Goal: Transaction & Acquisition: Purchase product/service

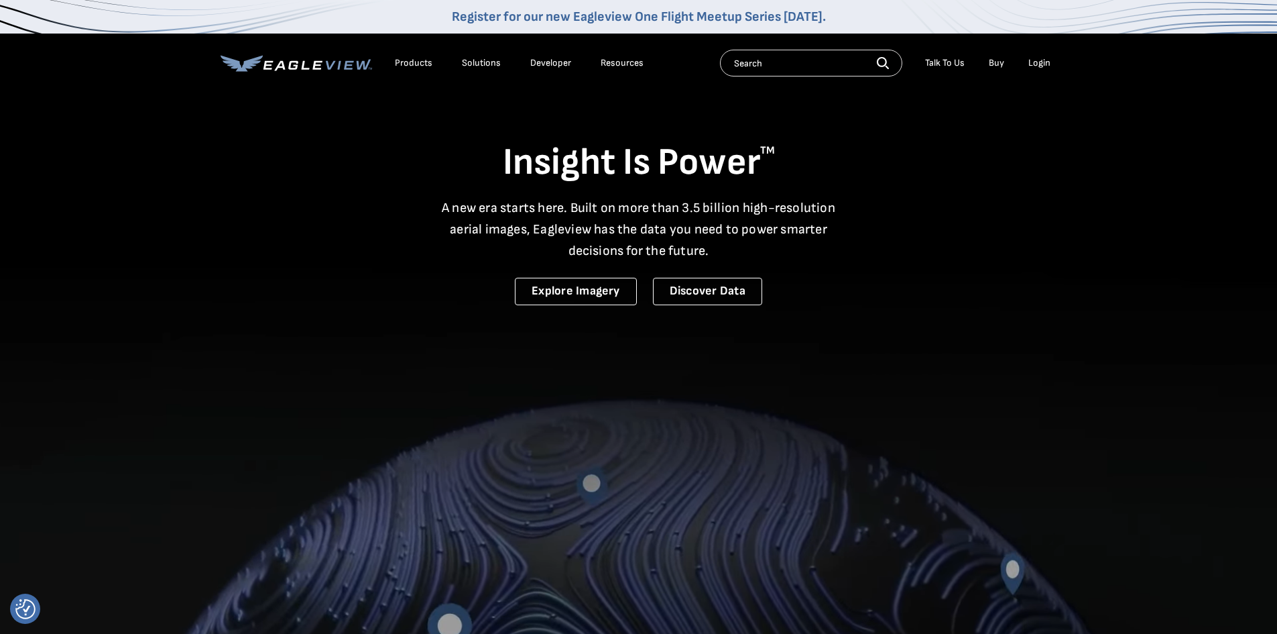
click at [1049, 60] on div "Login" at bounding box center [1040, 63] width 22 height 12
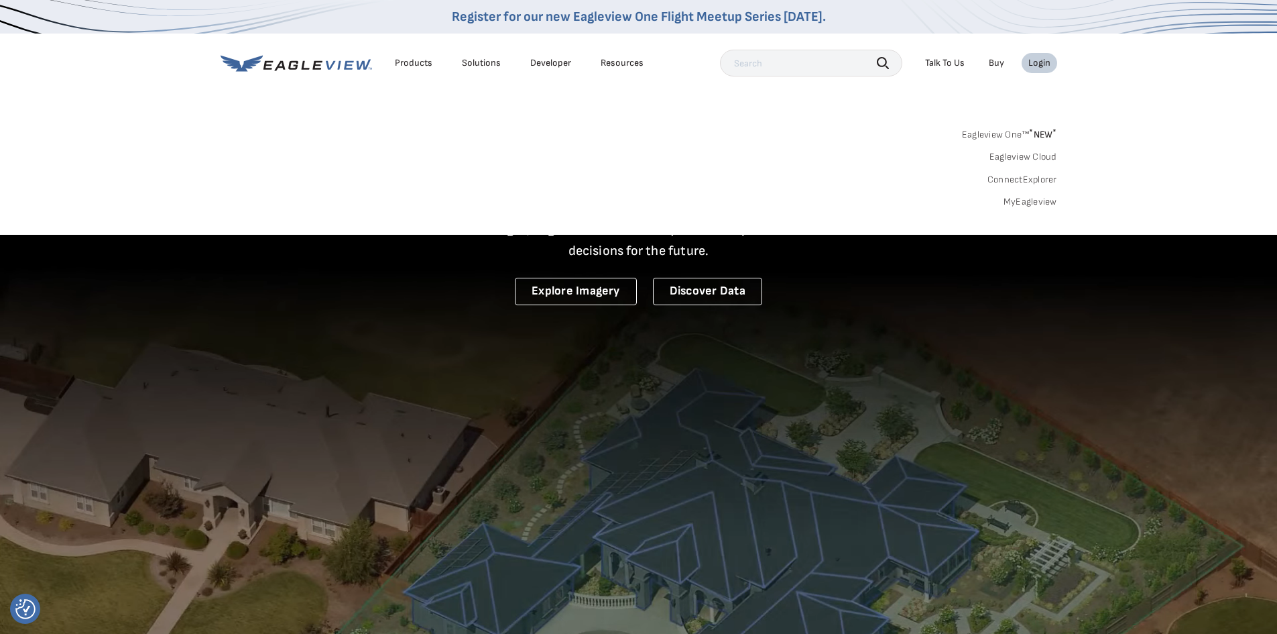
click at [1041, 204] on link "MyEagleview" at bounding box center [1031, 202] width 54 height 12
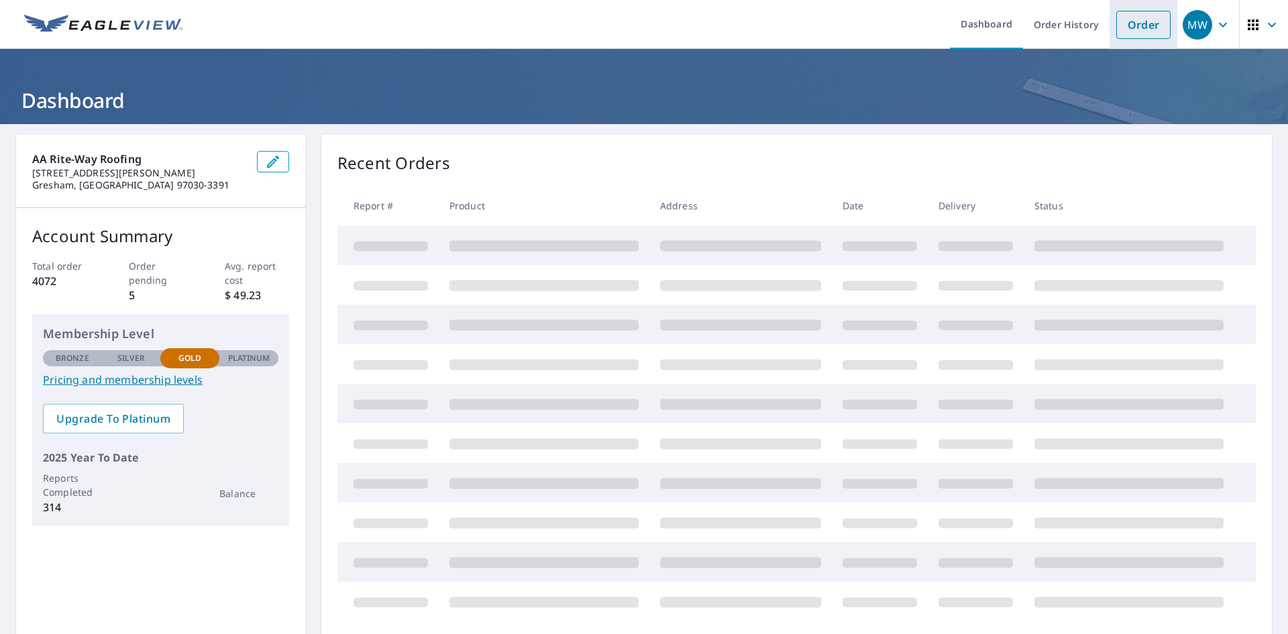
click at [1116, 18] on link "Order" at bounding box center [1143, 25] width 54 height 28
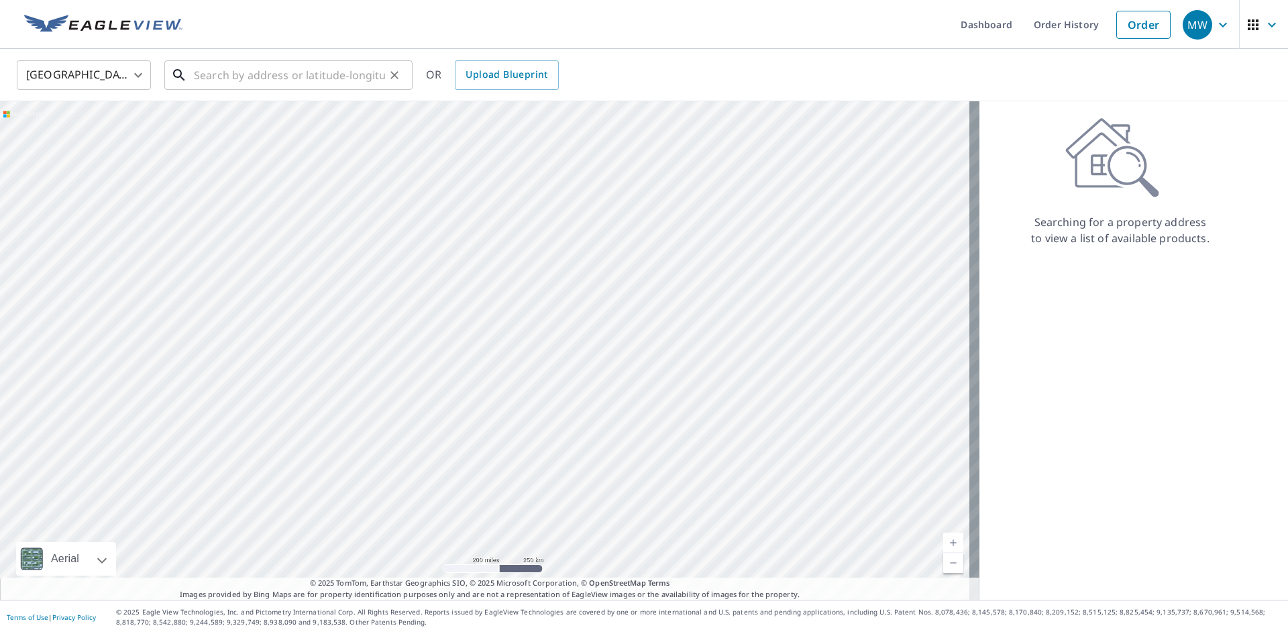
click at [237, 79] on input "text" at bounding box center [289, 75] width 191 height 38
paste input "9803 SE 42nd Ave Milwaukie, OR 97222"
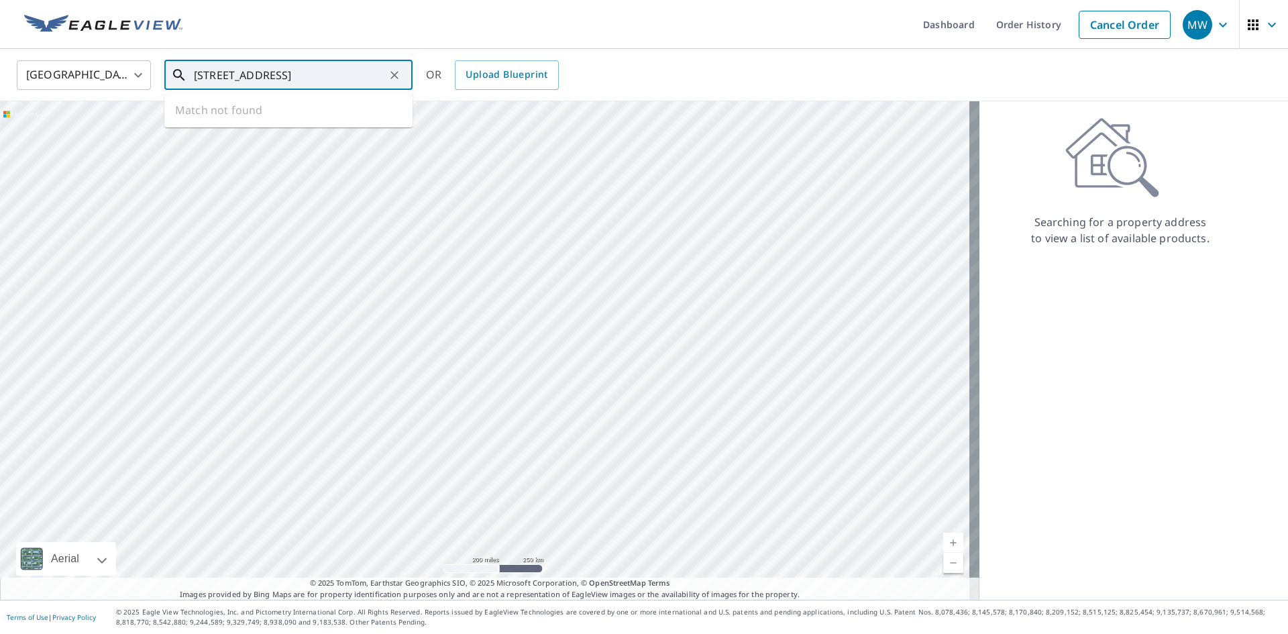
scroll to position [0, 9]
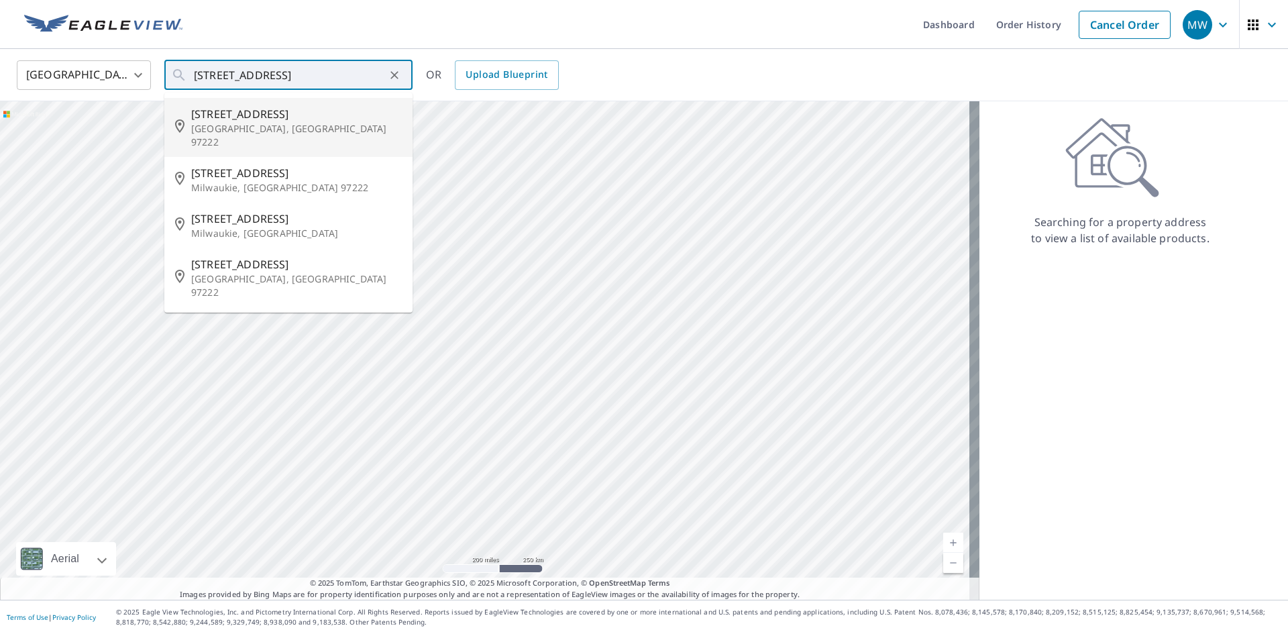
type input "9803 SE 42nd Ave Portland, OR 97222"
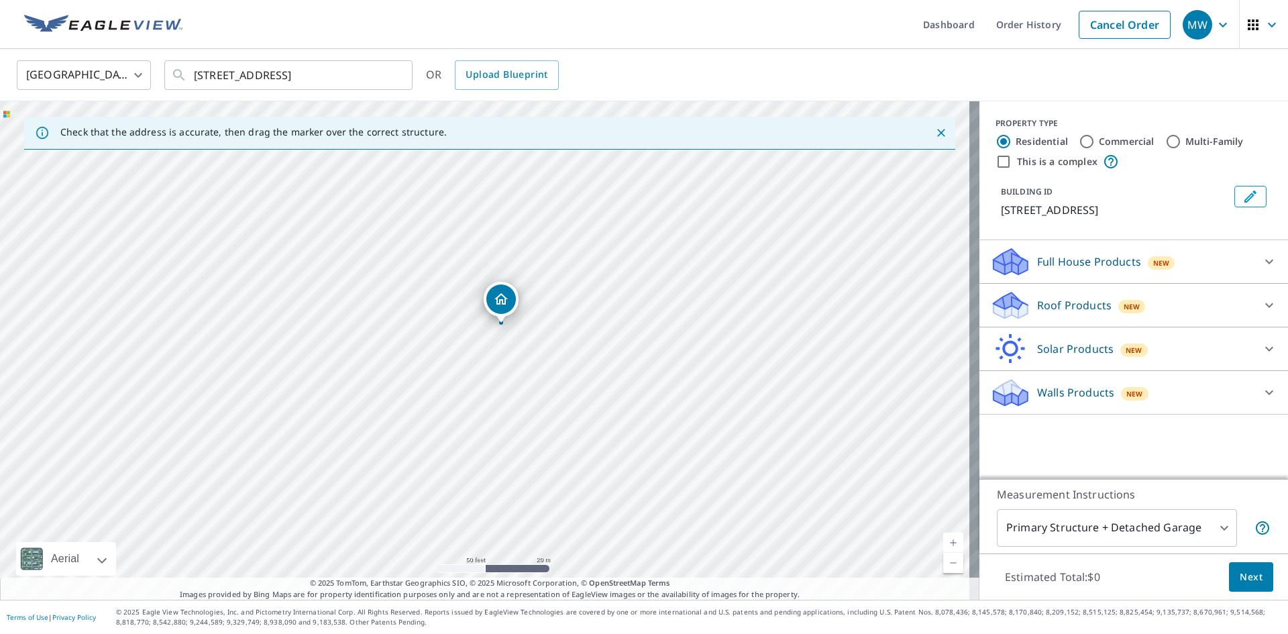
click at [1013, 301] on icon at bounding box center [1010, 306] width 40 height 32
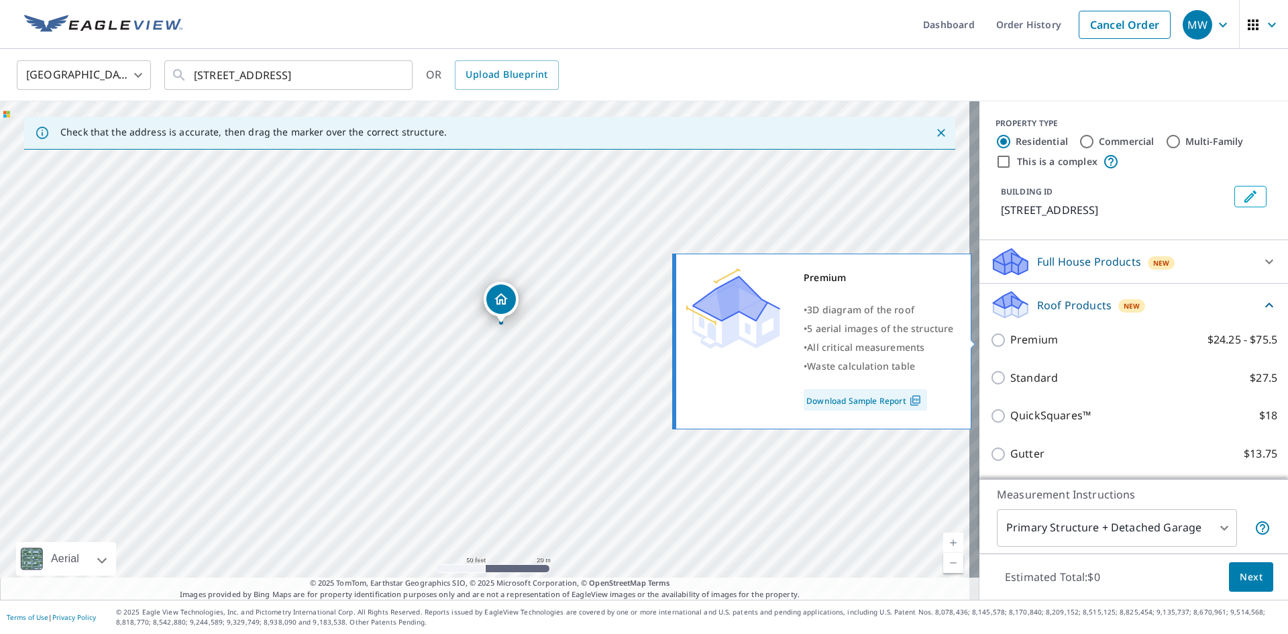
click at [1009, 349] on div "Premium $24.25 - $75.5" at bounding box center [1133, 340] width 287 height 38
click at [1010, 341] on p "Premium" at bounding box center [1034, 339] width 48 height 17
click at [1009, 341] on input "Premium $24.25 - $75.5" at bounding box center [1000, 340] width 20 height 16
checkbox input "true"
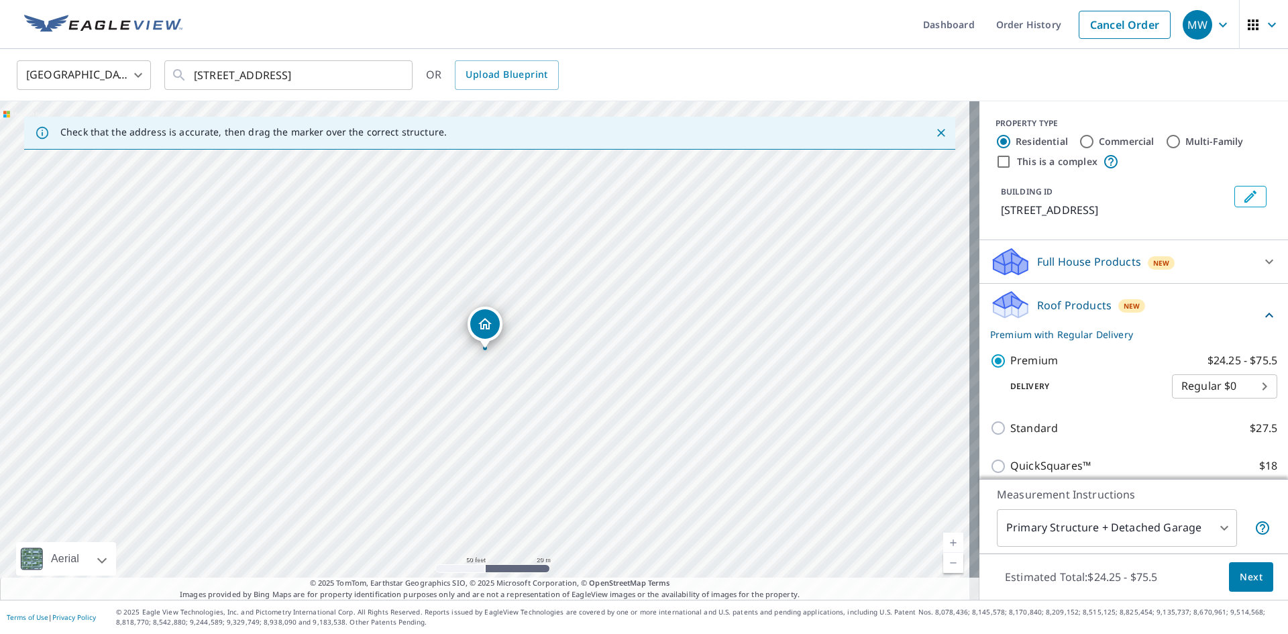
click at [1239, 573] on span "Next" at bounding box center [1250, 577] width 23 height 17
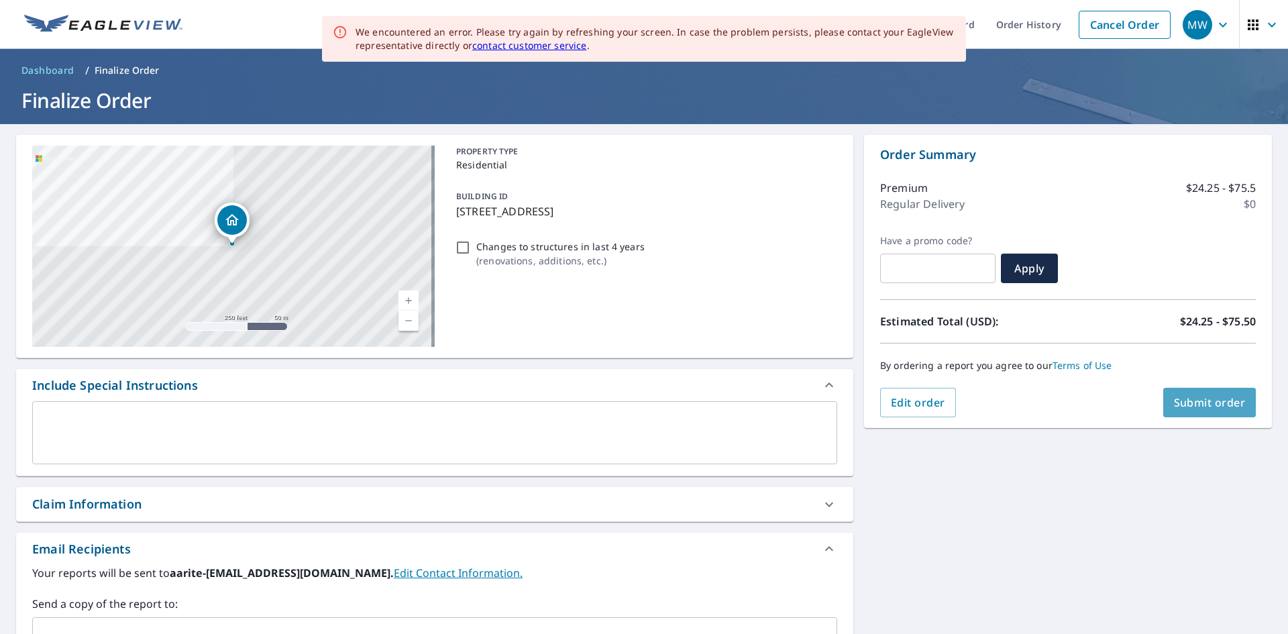
click at [1187, 402] on span "Submit order" at bounding box center [1210, 402] width 72 height 15
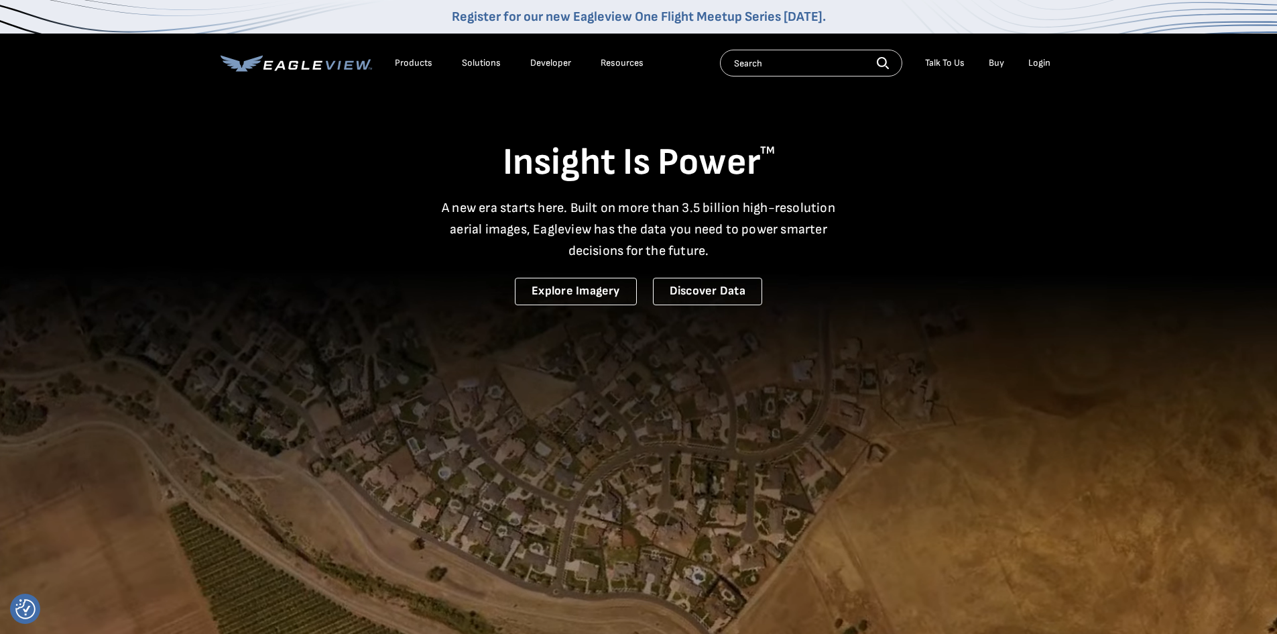
click at [1044, 60] on div "Login" at bounding box center [1040, 63] width 22 height 12
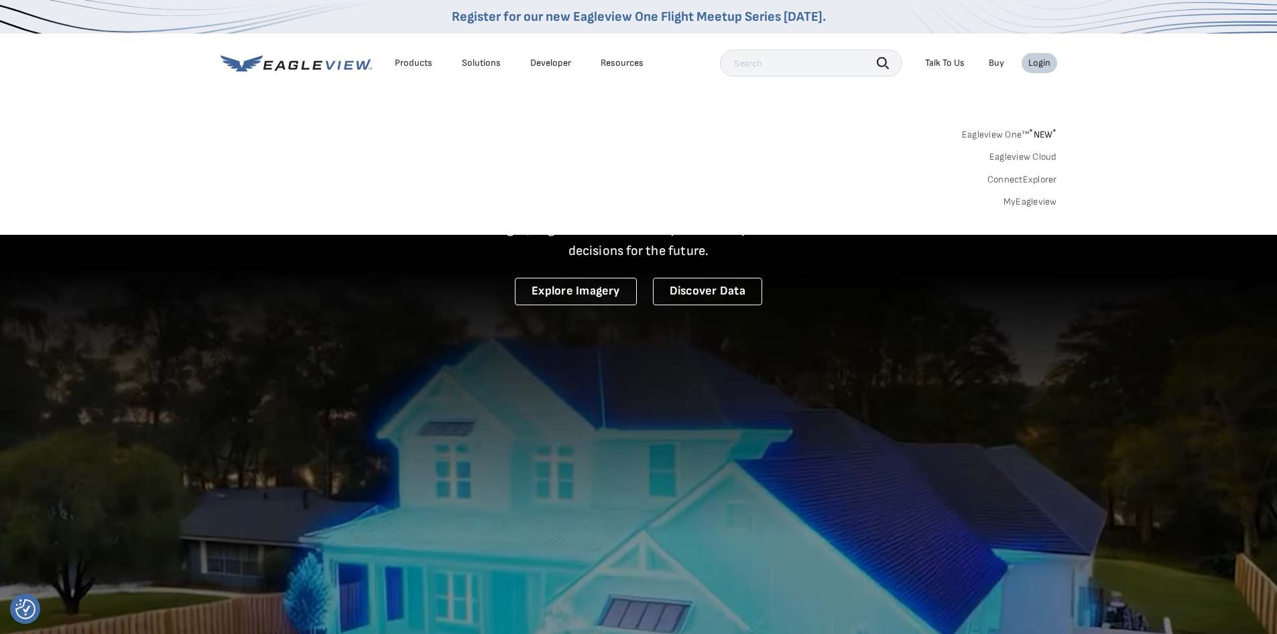
click at [1019, 199] on link "MyEagleview" at bounding box center [1031, 202] width 54 height 12
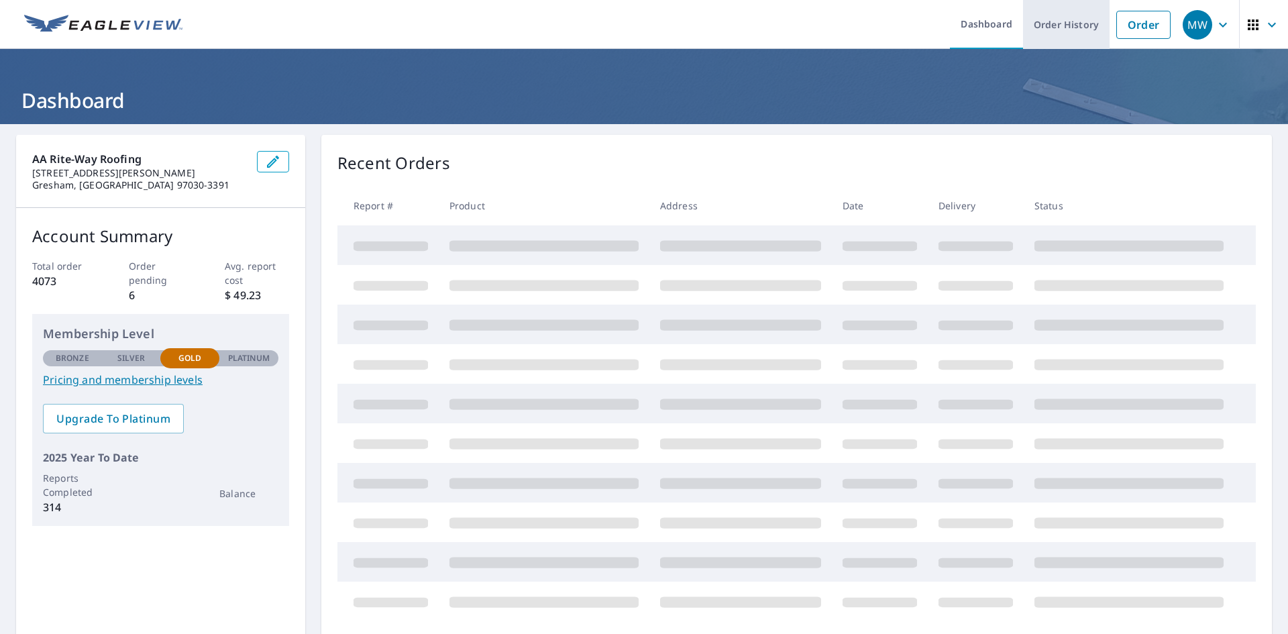
click at [1023, 29] on link "Order History" at bounding box center [1066, 24] width 87 height 49
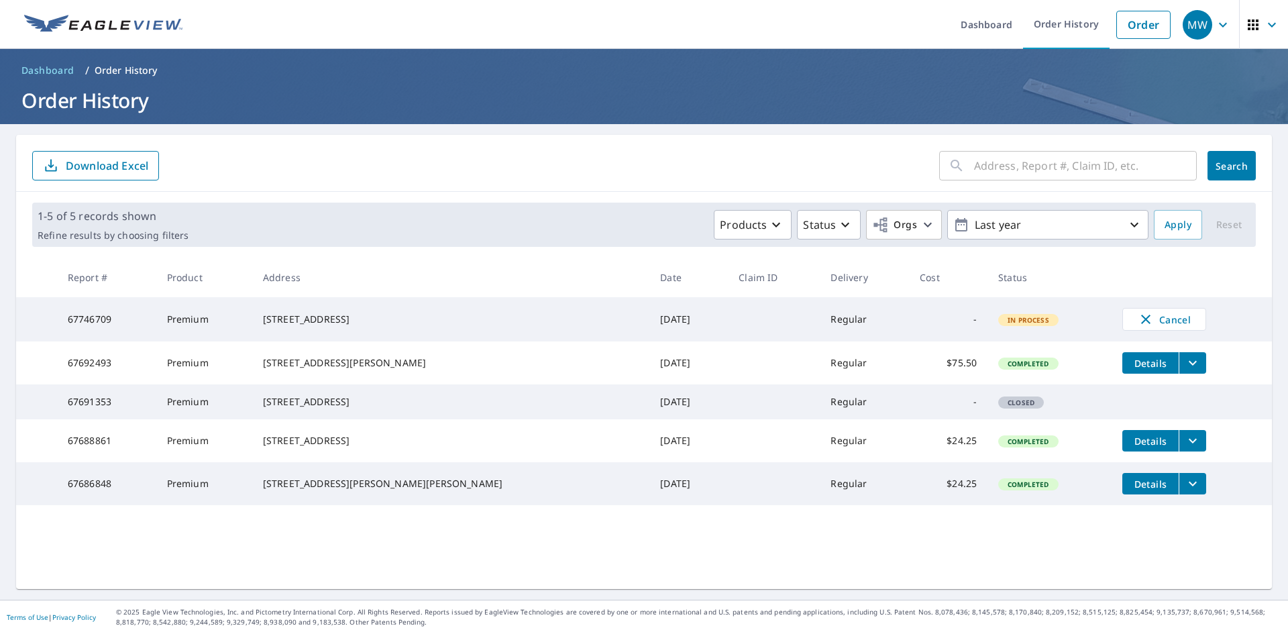
click at [1013, 163] on input "text" at bounding box center [1085, 166] width 223 height 38
